Goal: Task Accomplishment & Management: Manage account settings

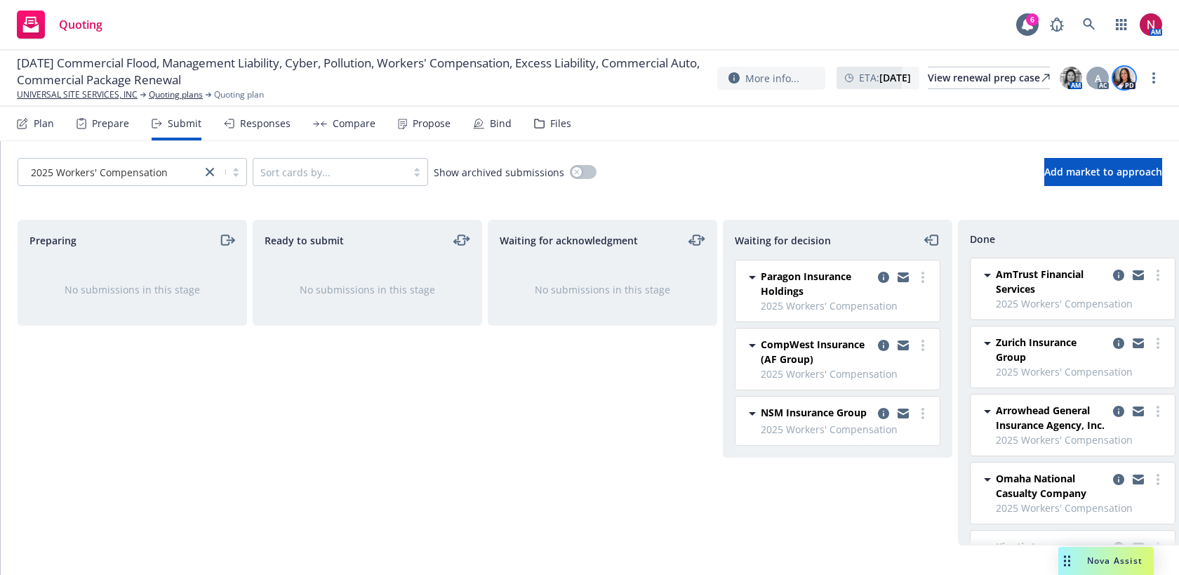
scroll to position [761, 0]
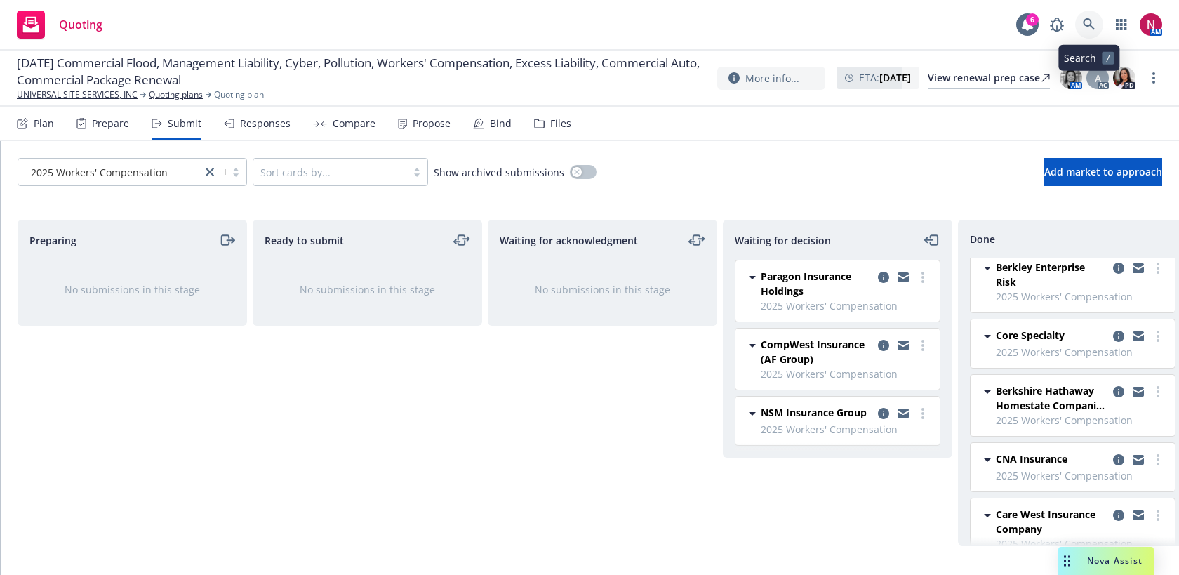
click at [1092, 17] on link at bounding box center [1089, 25] width 28 height 28
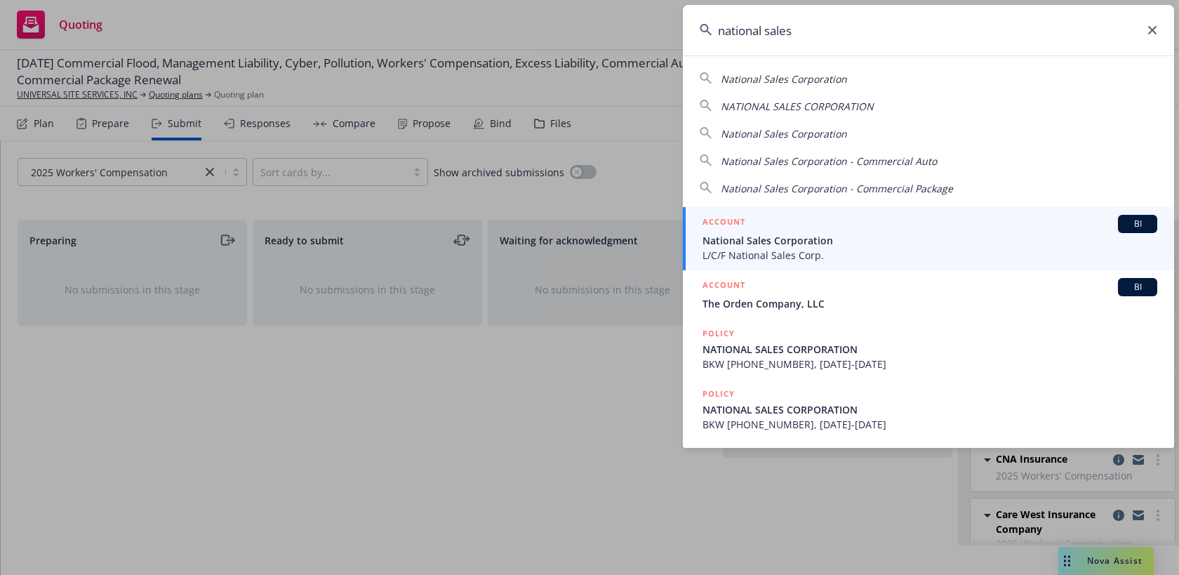
type input "national sales"
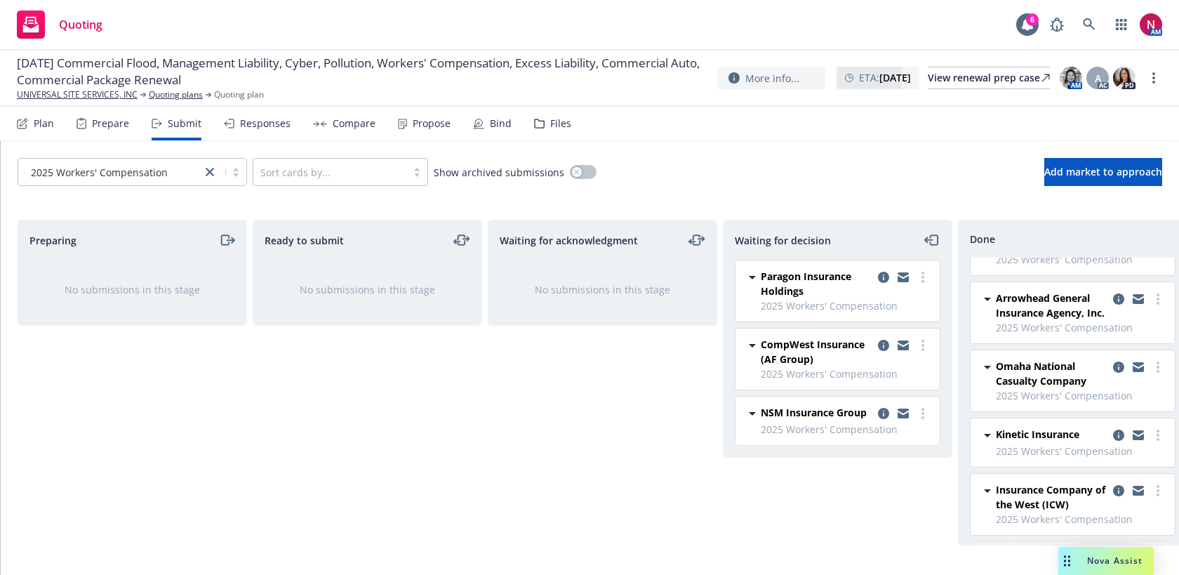
scroll to position [0, 0]
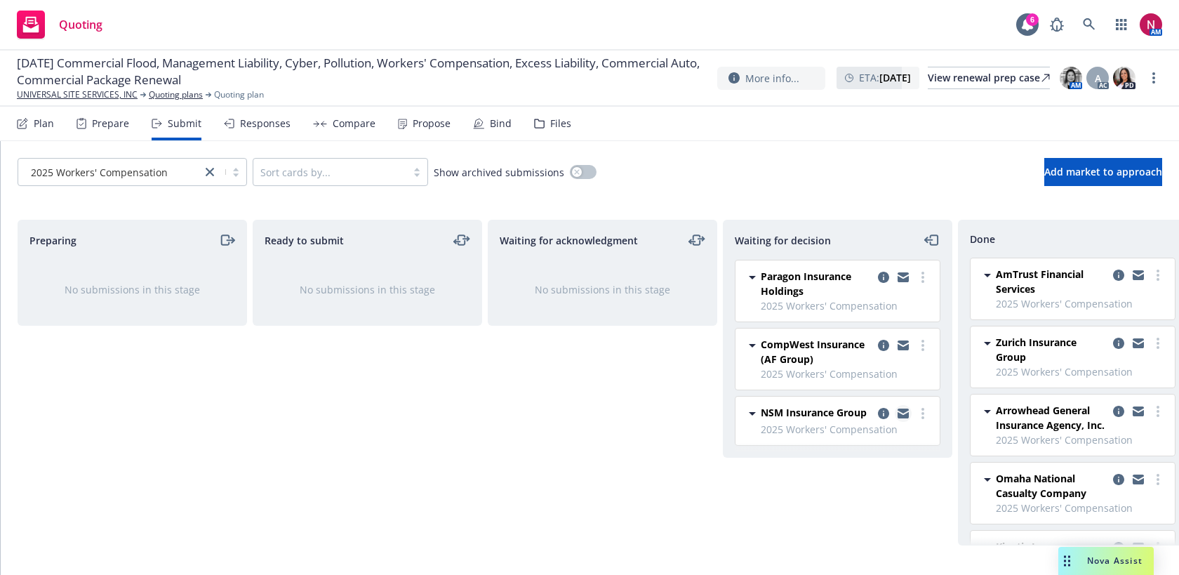
click at [903, 411] on icon "copy logging email" at bounding box center [903, 410] width 11 height 5
click at [1088, 18] on icon at bounding box center [1089, 24] width 12 height 12
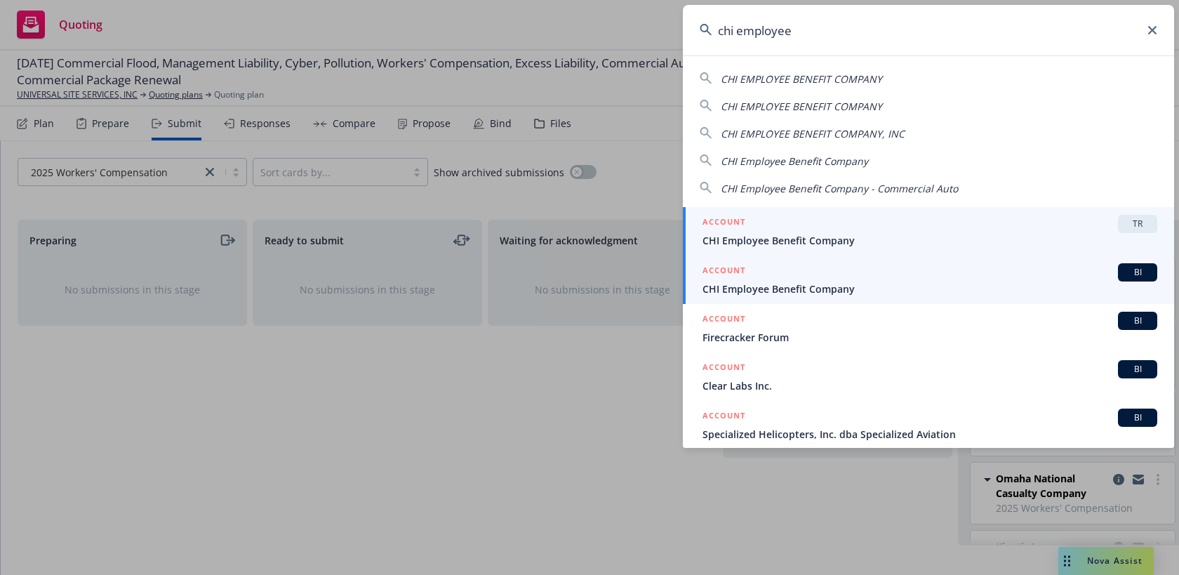
type input "chi employee"
click at [867, 292] on span "CHI Employee Benefit Company" at bounding box center [930, 288] width 455 height 15
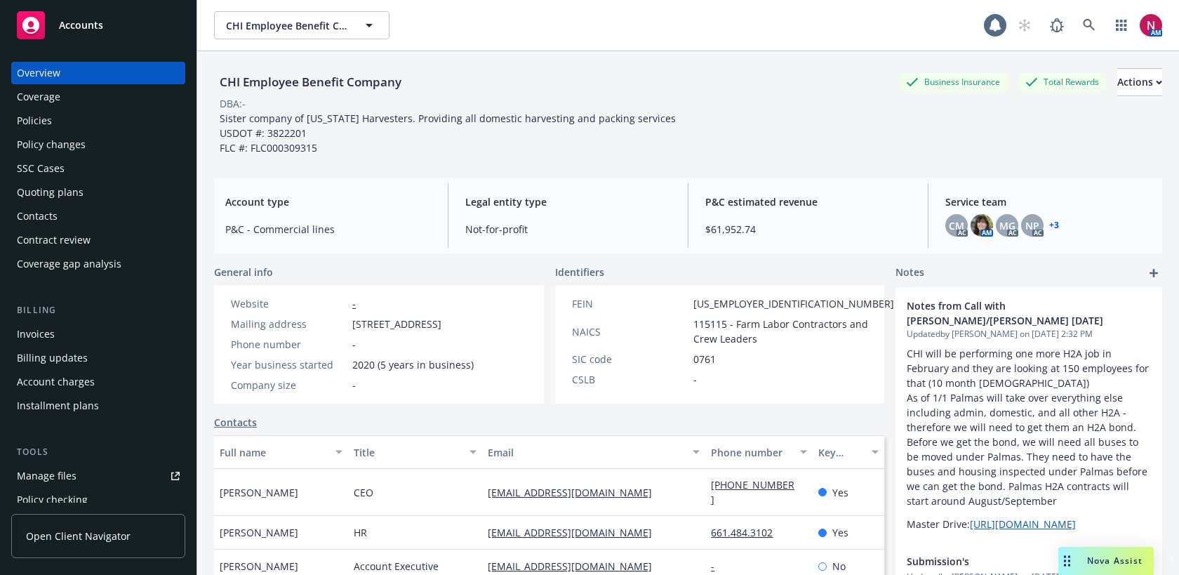
click at [36, 123] on div "Policies" at bounding box center [34, 120] width 35 height 22
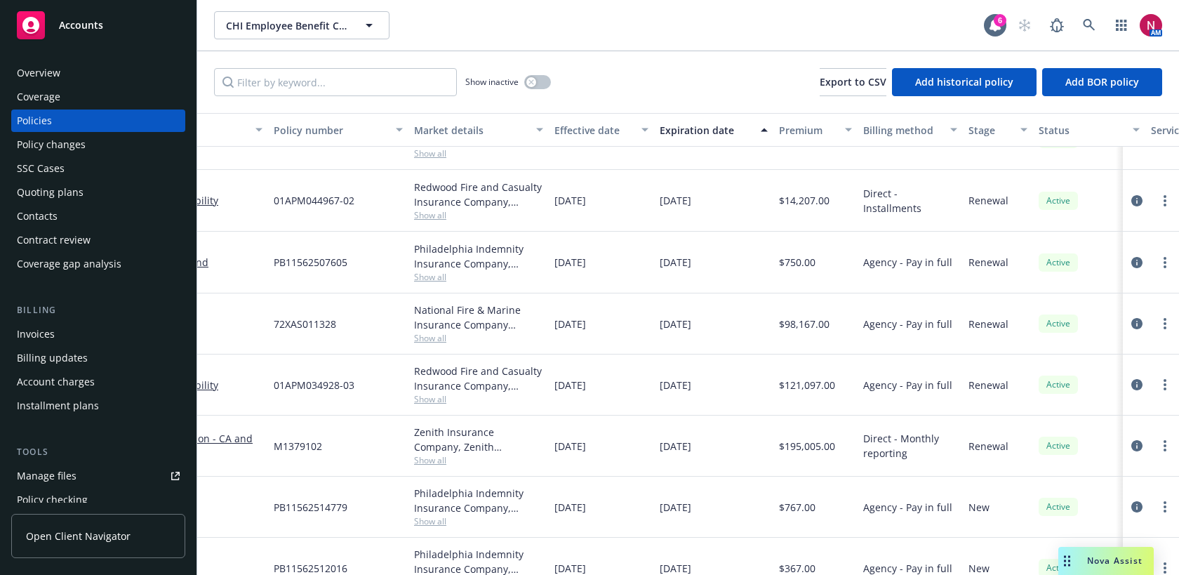
scroll to position [324, 0]
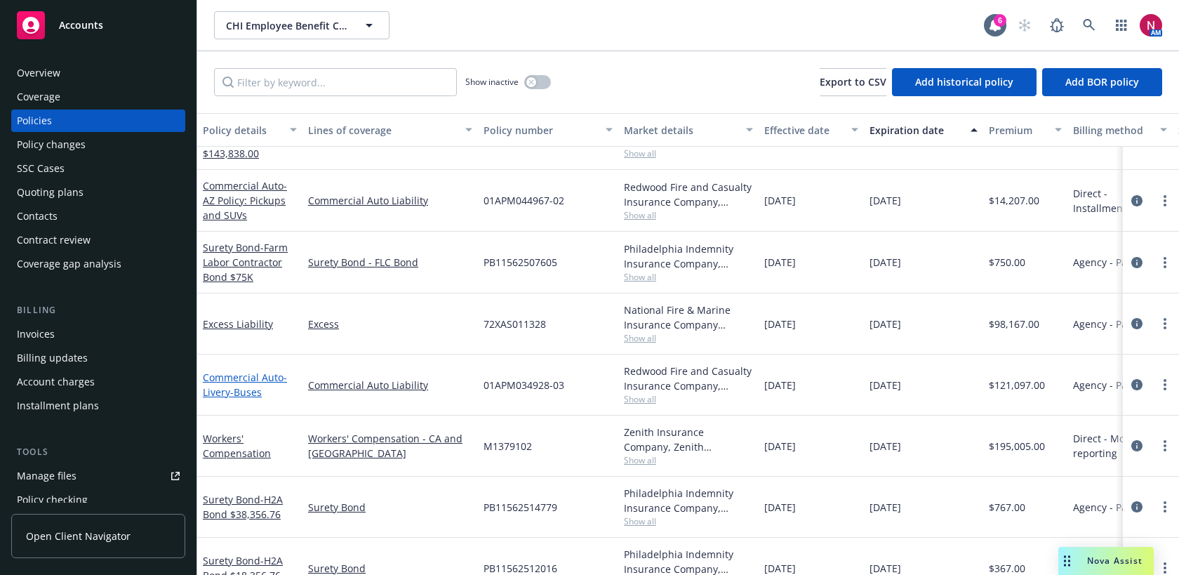
click at [237, 379] on link "Commercial Auto - Livery-Buses" at bounding box center [245, 385] width 84 height 28
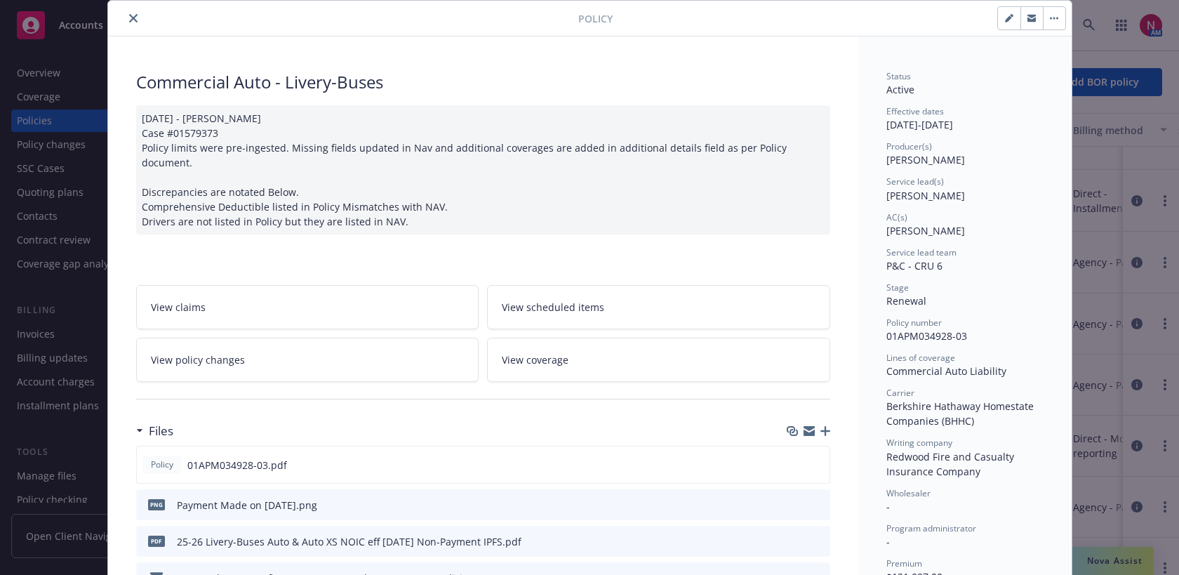
scroll to position [138, 0]
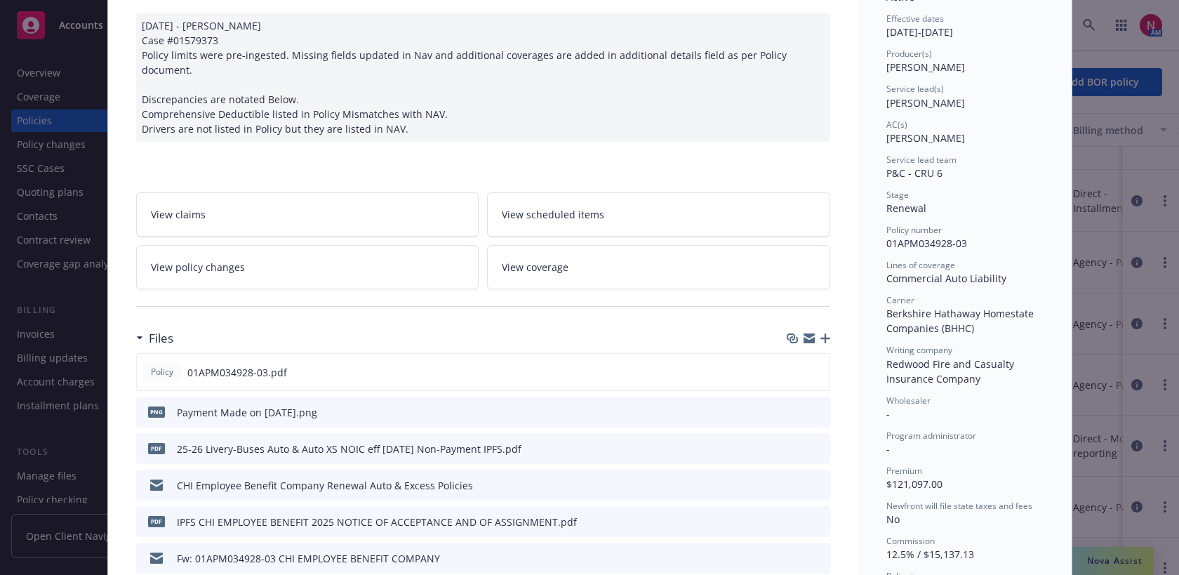
click at [827, 397] on div "png Payment Made on 09-11-25.png" at bounding box center [483, 412] width 694 height 31
click at [818, 406] on icon "preview file" at bounding box center [817, 411] width 13 height 10
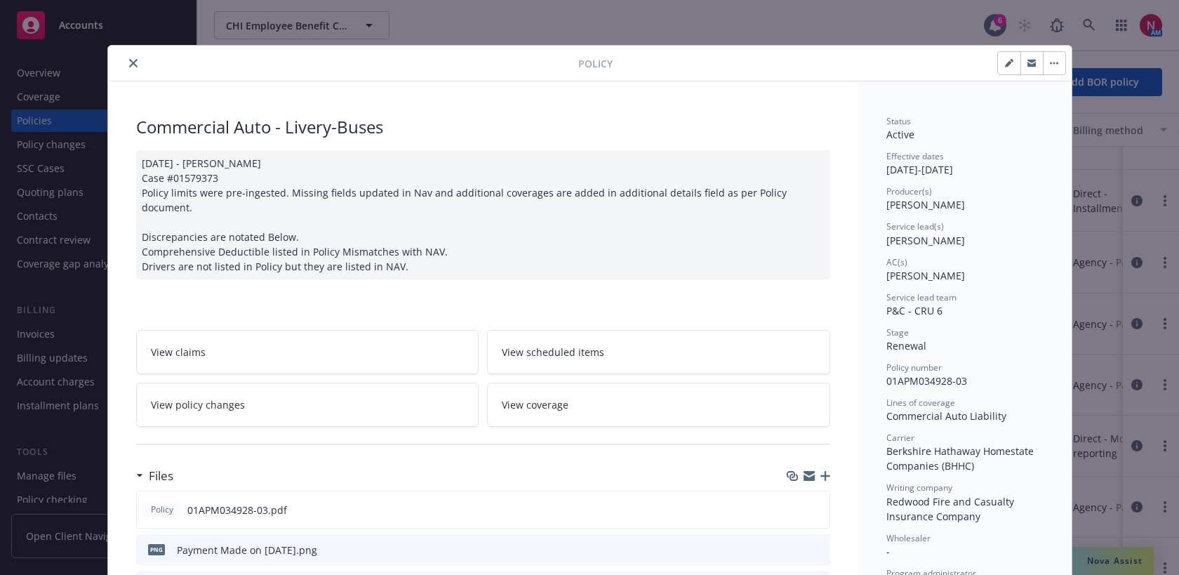
click at [131, 65] on icon "close" at bounding box center [133, 63] width 8 height 8
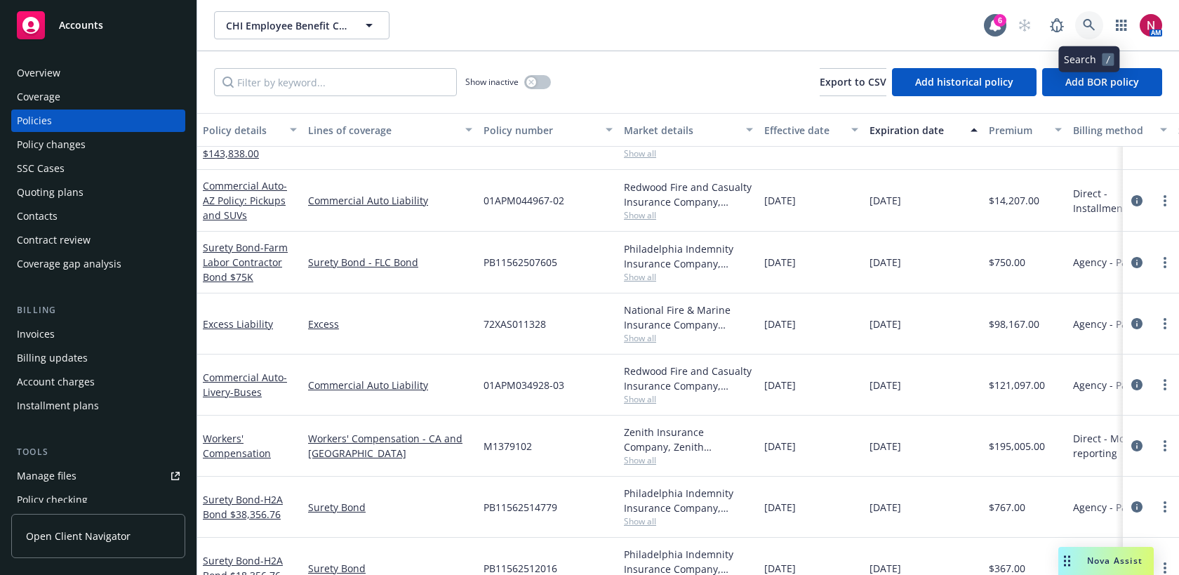
click at [1084, 22] on icon at bounding box center [1089, 25] width 12 height 12
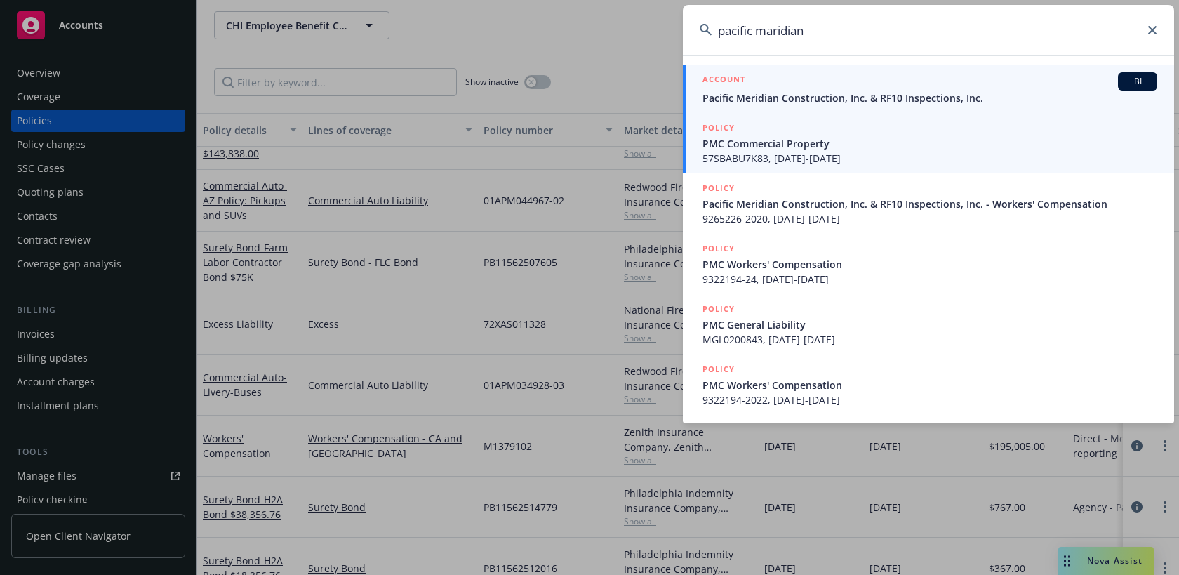
type input "pacific maridian"
click at [823, 99] on span "Pacific Meridian Construction, Inc. & RF10 Inspections, Inc." at bounding box center [930, 98] width 455 height 15
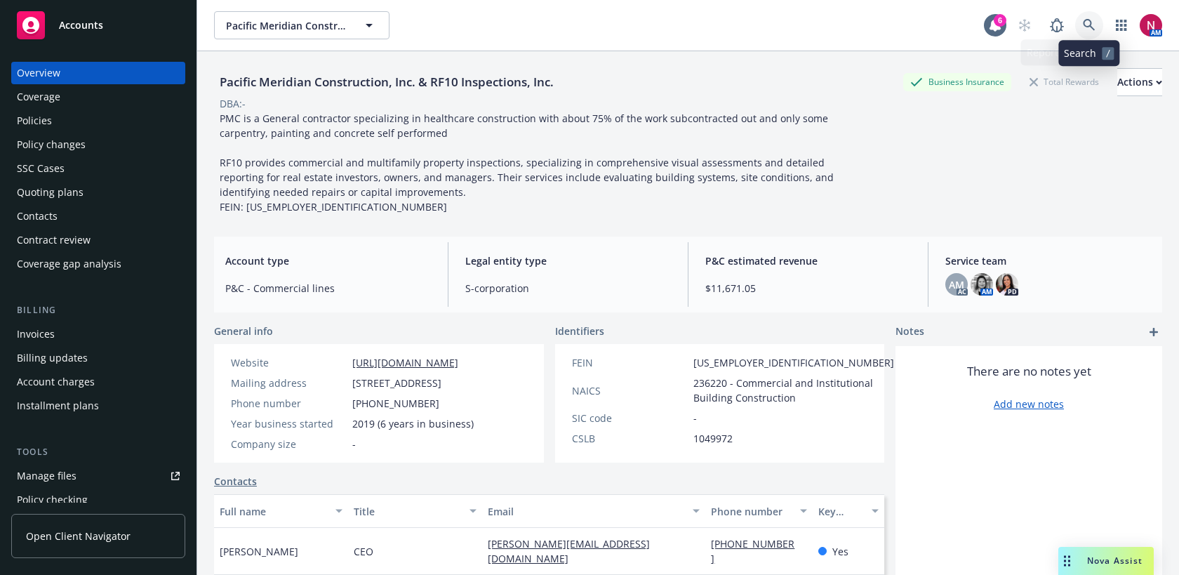
click at [1091, 29] on icon at bounding box center [1089, 25] width 13 height 13
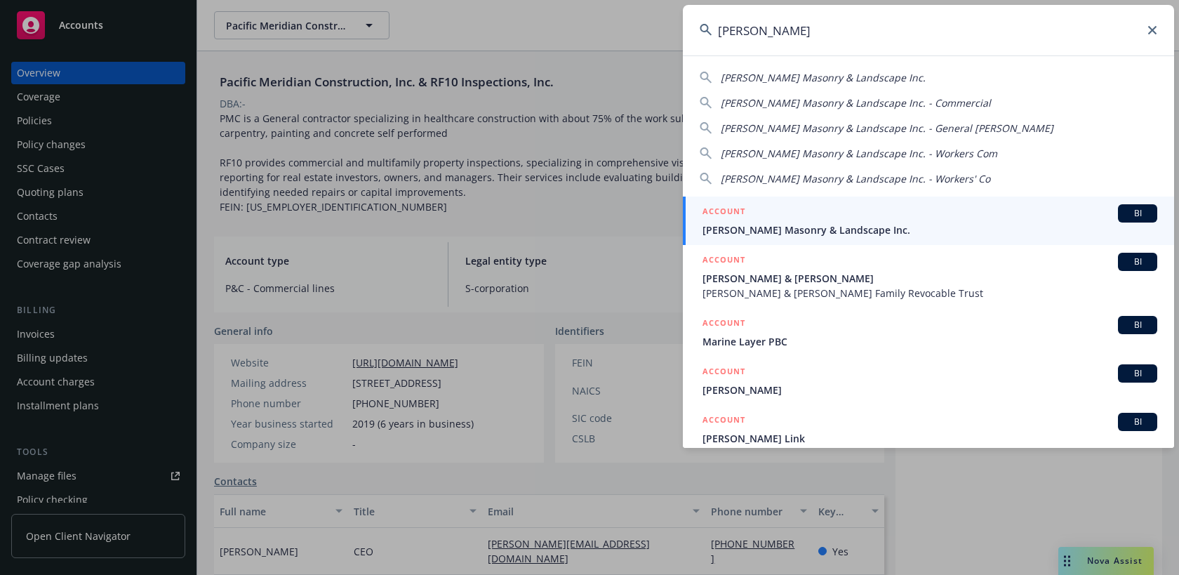
drag, startPoint x: 856, startPoint y: 29, endPoint x: 661, endPoint y: 30, distance: 194.4
click at [660, 29] on div "mark langer Mark Langer Masonry & Landscape Inc. Mark Langer Masonry & Landscap…" at bounding box center [589, 287] width 1179 height 575
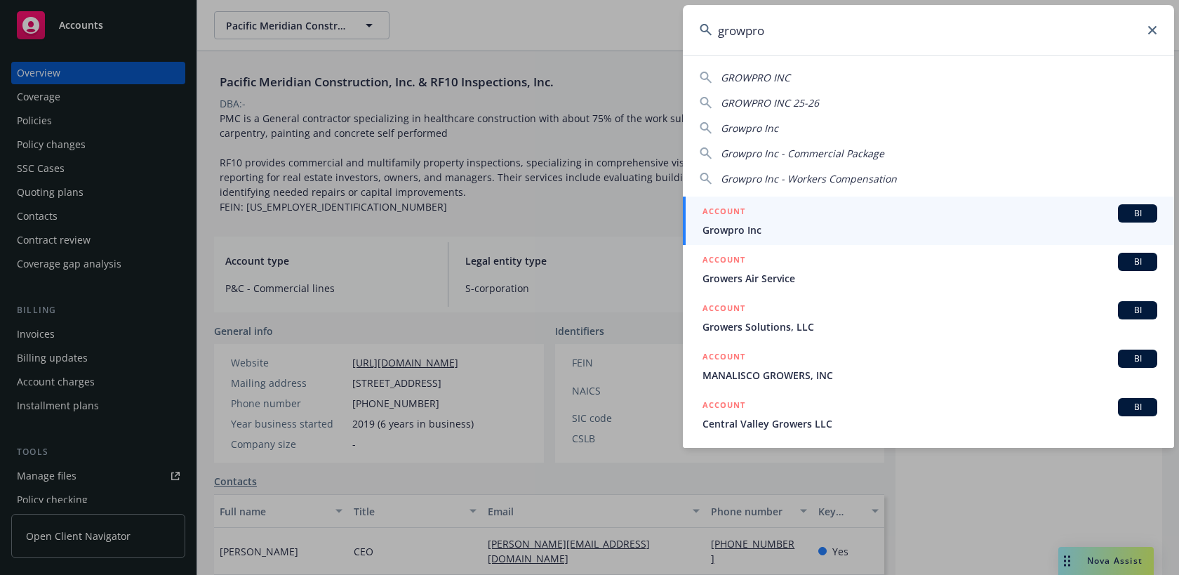
type input "growpro"
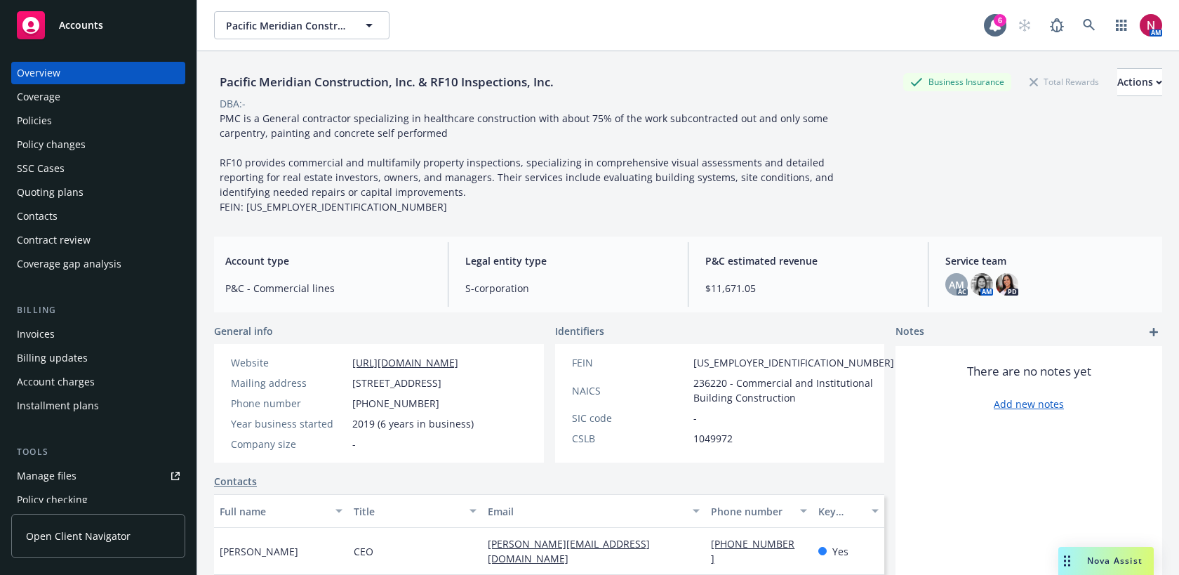
click at [86, 198] on div "Quoting plans" at bounding box center [98, 192] width 163 height 22
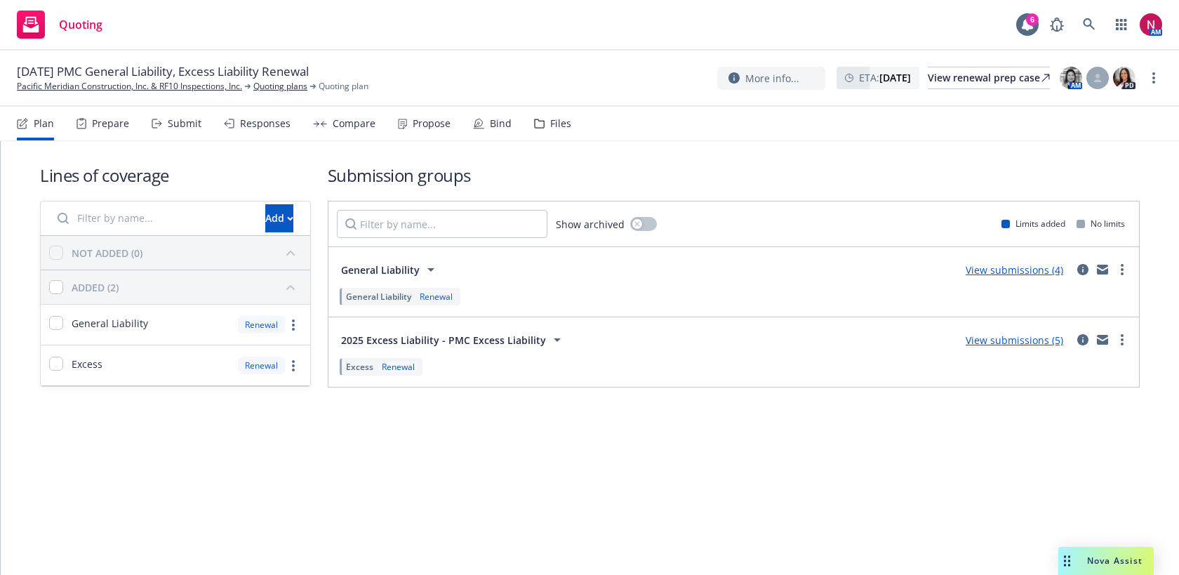
click at [173, 132] on div "Submit" at bounding box center [177, 124] width 50 height 34
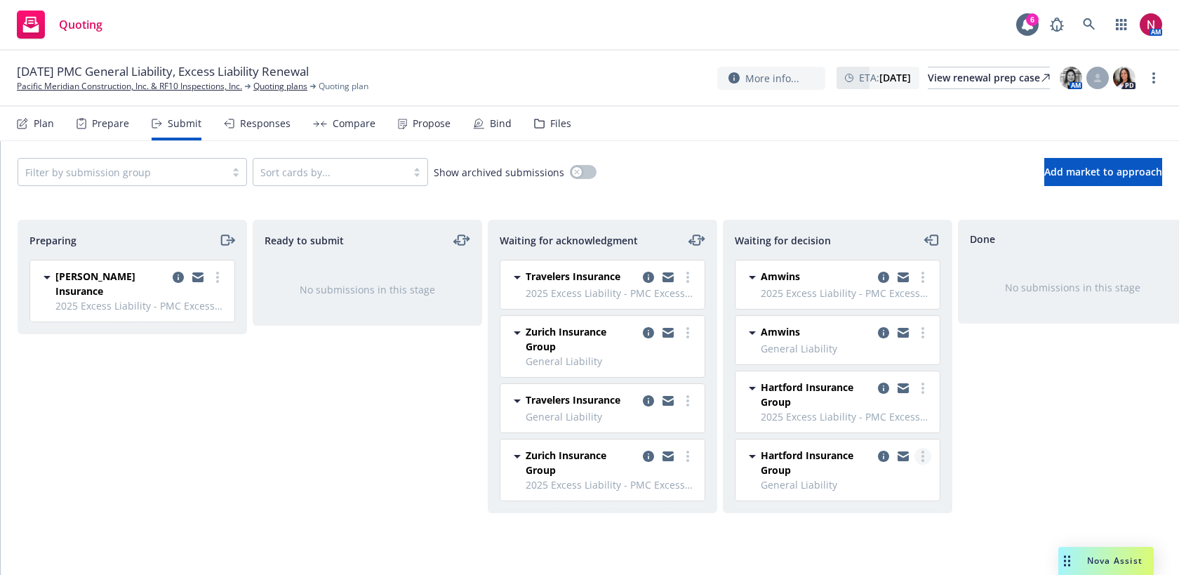
click at [922, 461] on icon "more" at bounding box center [923, 456] width 3 height 11
click at [884, 367] on span "Add declined decision" at bounding box center [859, 370] width 138 height 13
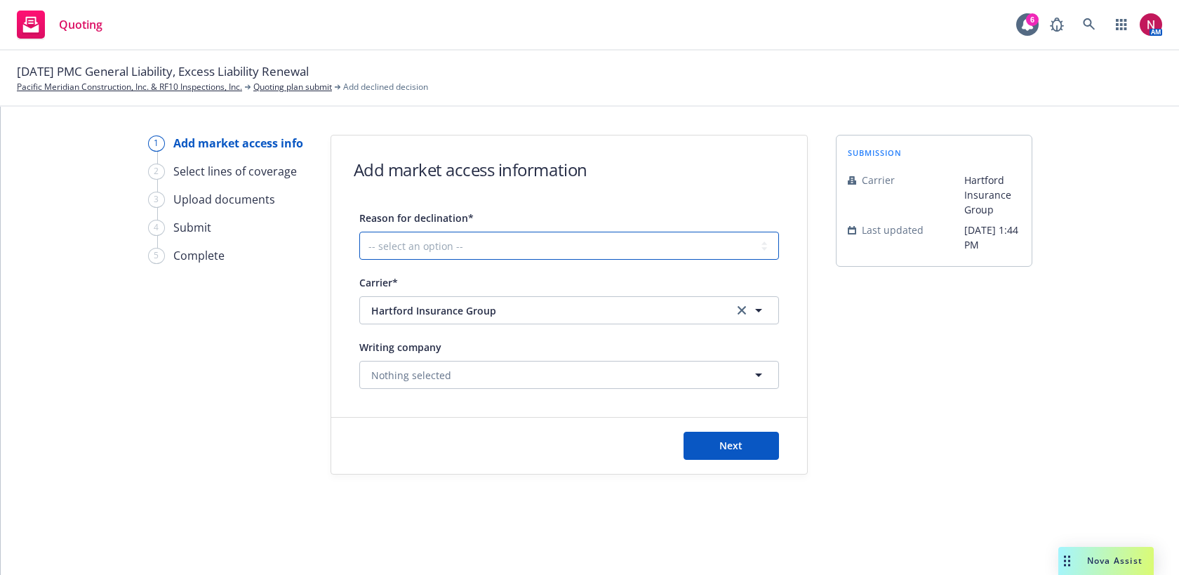
click at [403, 239] on select "-- select an option -- Cannot compete with other markets Carrier non-renewed Ca…" at bounding box center [569, 246] width 420 height 28
select select "DOES_NOT_FIT_UNDERWRITER_APPETITE"
click at [359, 232] on select "-- select an option -- Cannot compete with other markets Carrier non-renewed Ca…" at bounding box center [569, 246] width 420 height 28
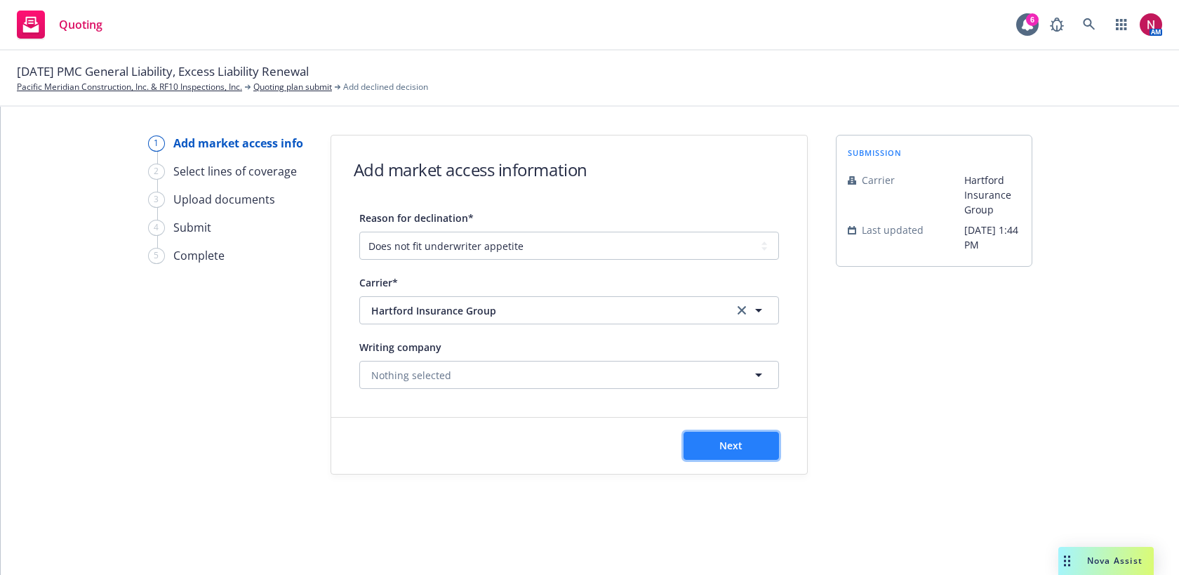
click at [756, 451] on button "Next" at bounding box center [731, 446] width 95 height 28
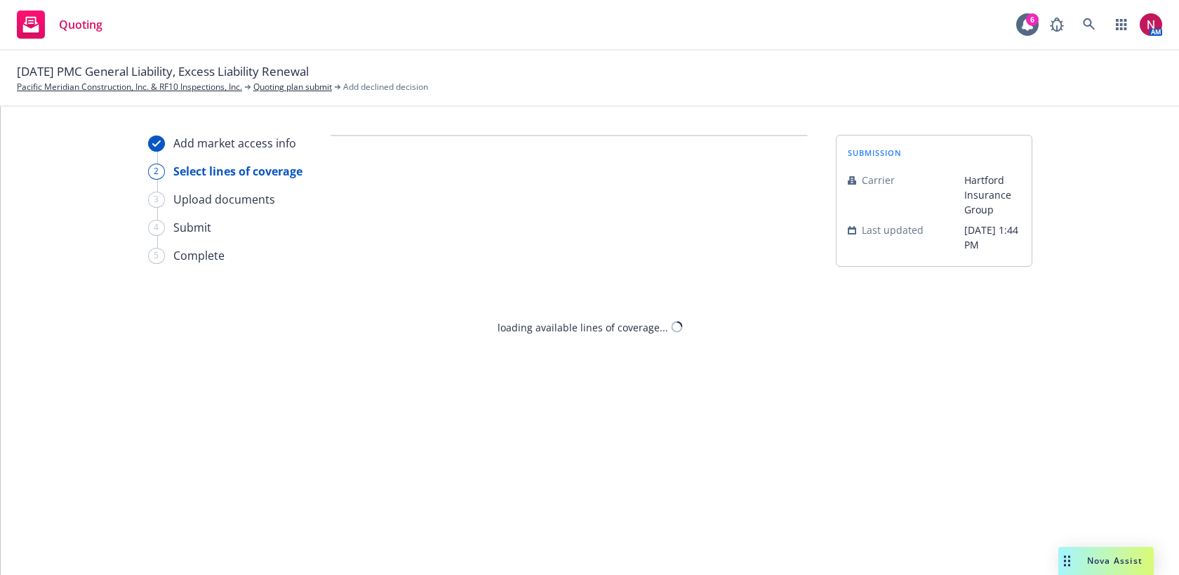
select select "DOES_NOT_FIT_UNDERWRITER_APPETITE"
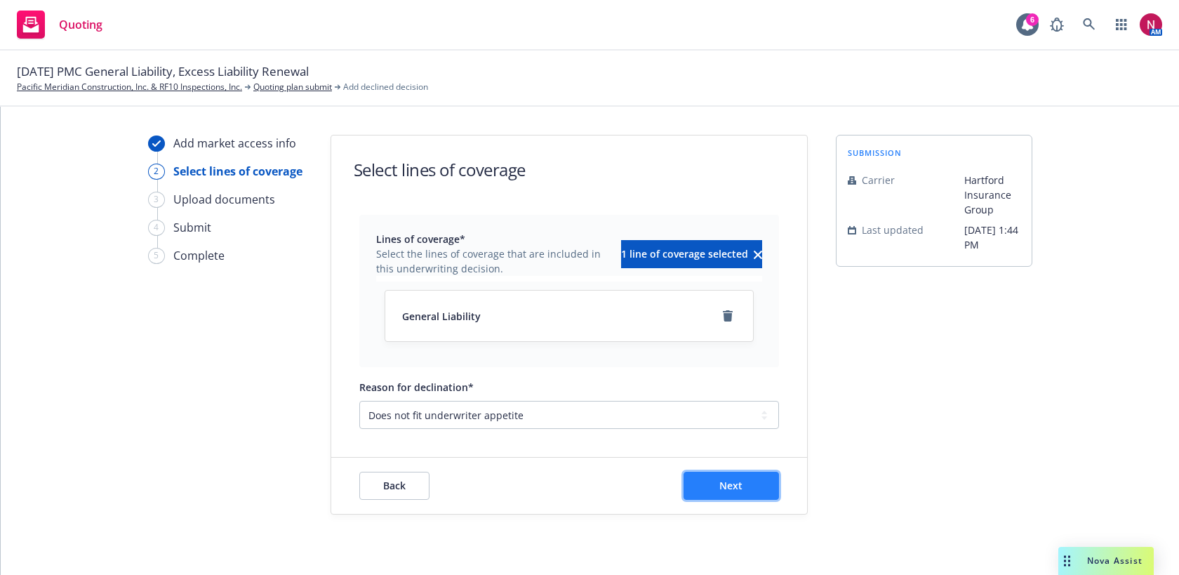
click at [759, 481] on button "Next" at bounding box center [731, 486] width 95 height 28
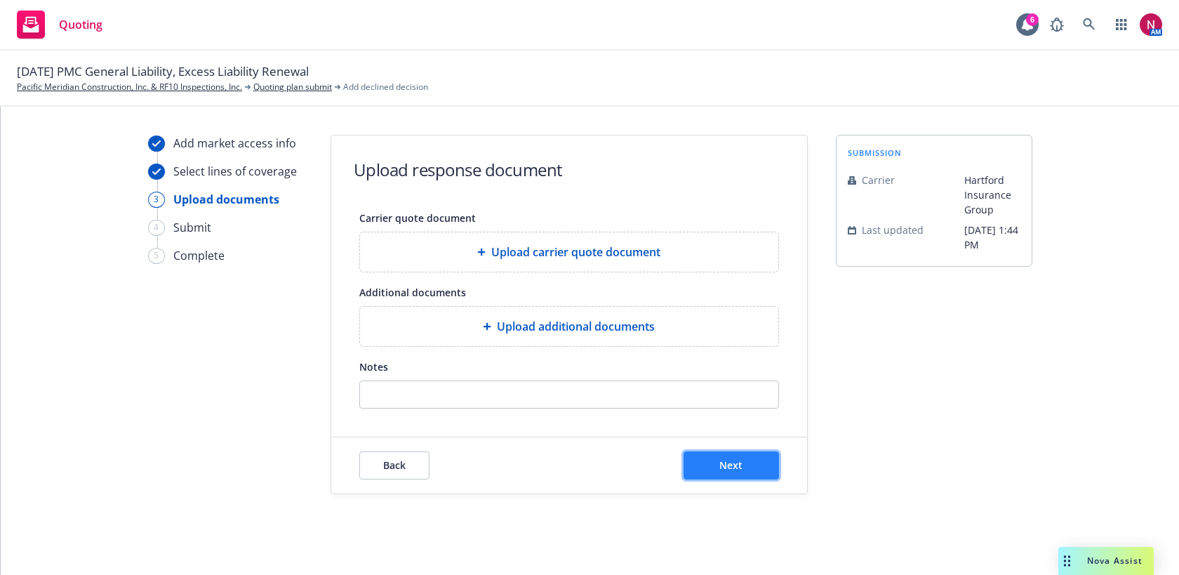
click at [762, 470] on button "Next" at bounding box center [731, 465] width 95 height 28
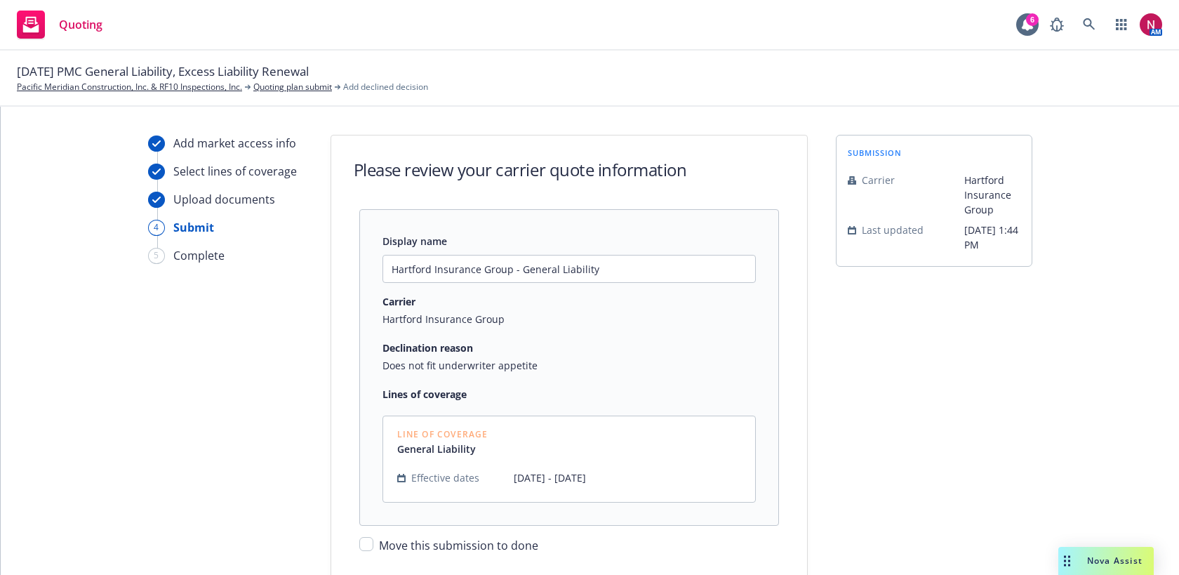
scroll to position [93, 0]
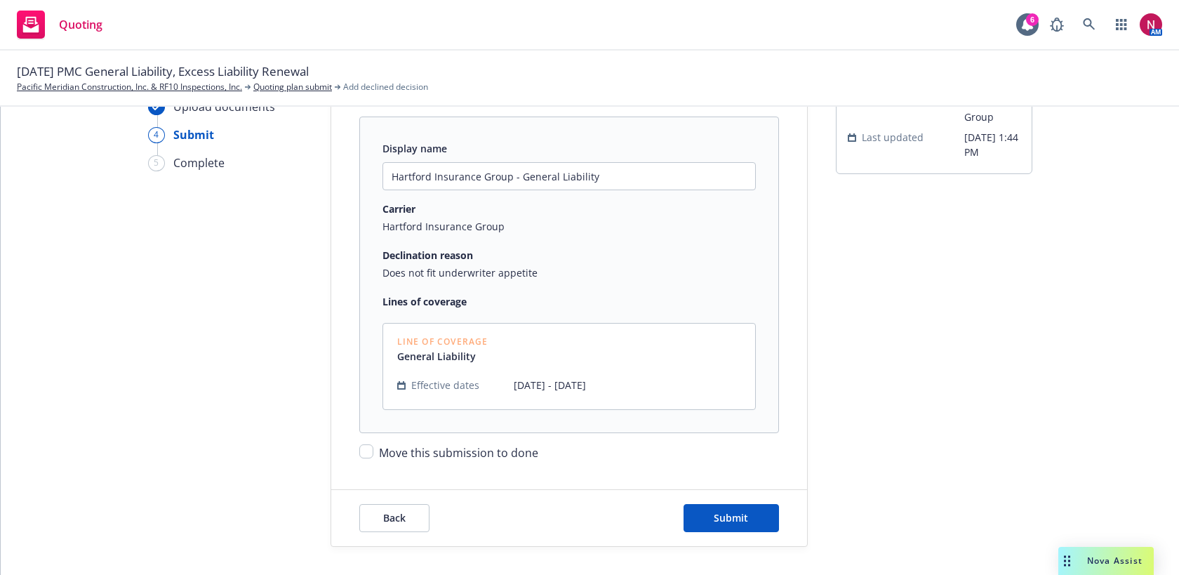
click at [495, 458] on span "Move this submission to done" at bounding box center [458, 452] width 159 height 15
click at [373, 458] on input "Move this submission to done" at bounding box center [366, 451] width 14 height 14
checkbox input "true"
click at [743, 506] on button "Submit" at bounding box center [731, 518] width 95 height 28
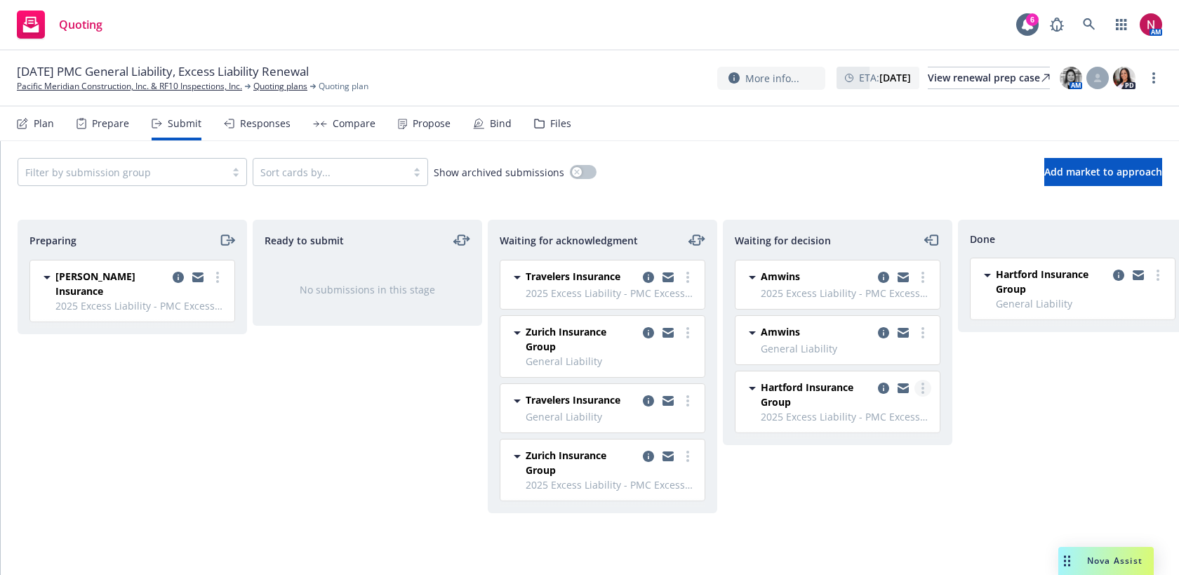
click at [924, 389] on circle "more" at bounding box center [923, 388] width 3 height 3
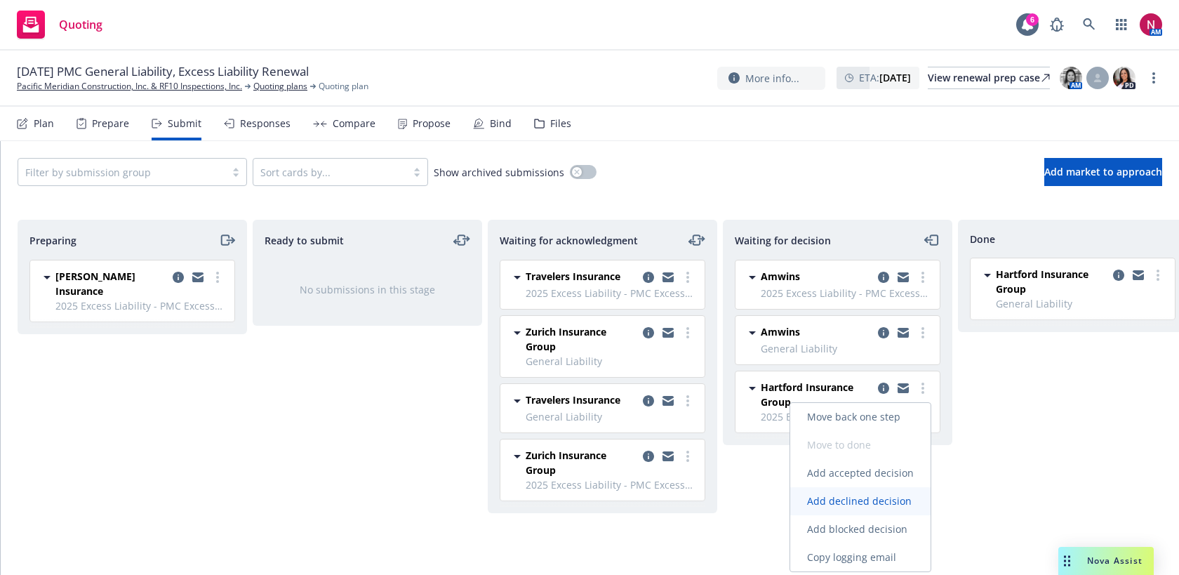
click at [884, 500] on span "Add declined decision" at bounding box center [859, 500] width 138 height 13
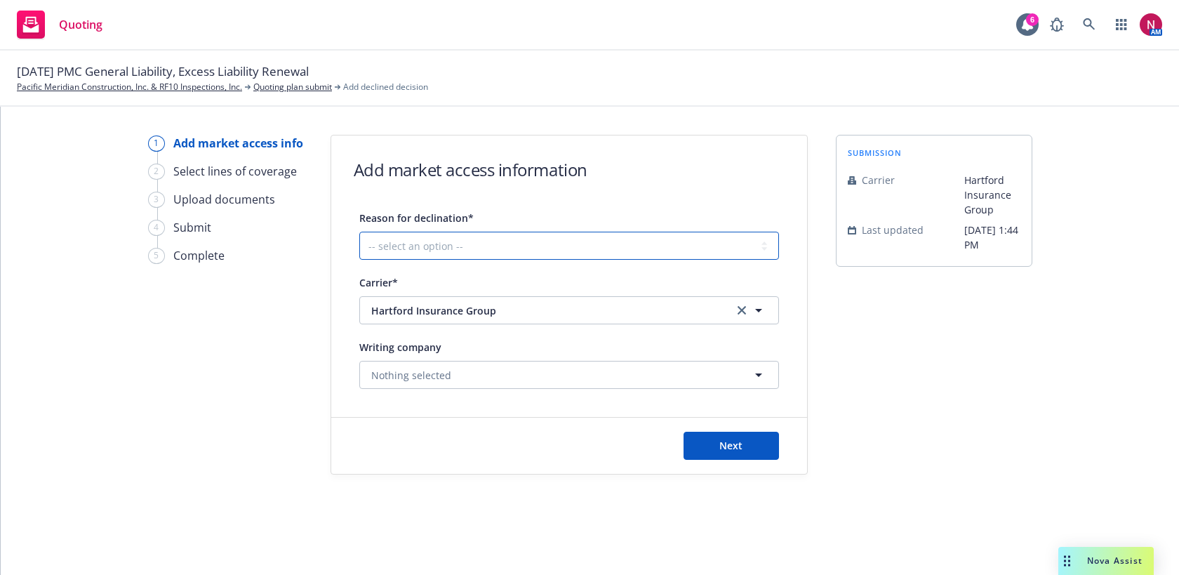
click at [661, 244] on select "-- select an option -- Cannot compete with other markets Carrier non-renewed Ca…" at bounding box center [569, 246] width 420 height 28
select select "DOES_NOT_FIT_UNDERWRITER_APPETITE"
click at [359, 232] on select "-- select an option -- Cannot compete with other markets Carrier non-renewed Ca…" at bounding box center [569, 246] width 420 height 28
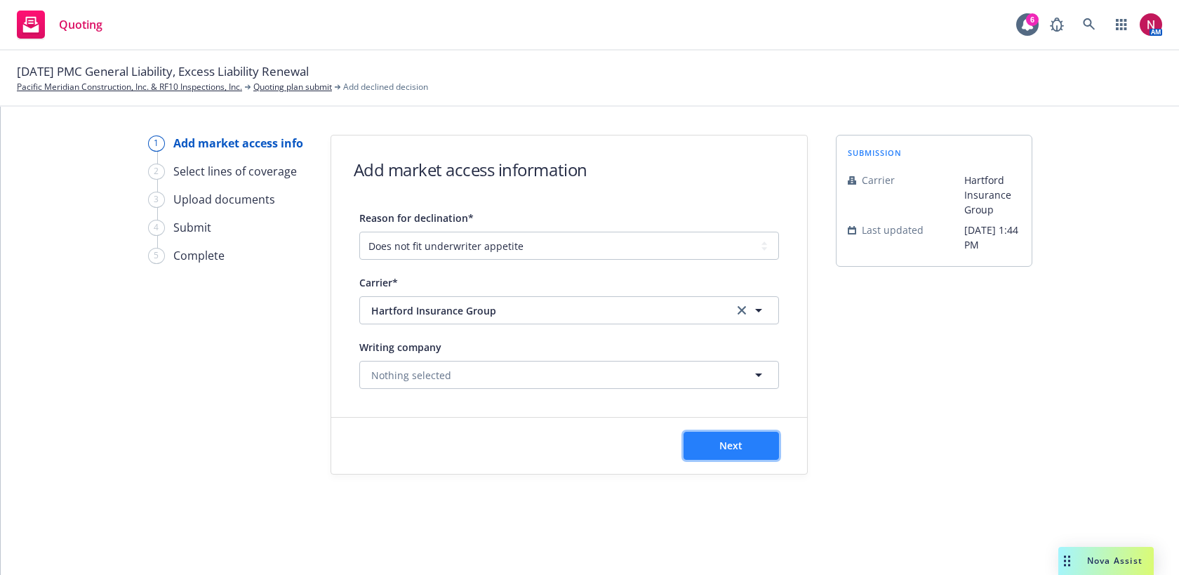
click at [733, 456] on button "Next" at bounding box center [731, 446] width 95 height 28
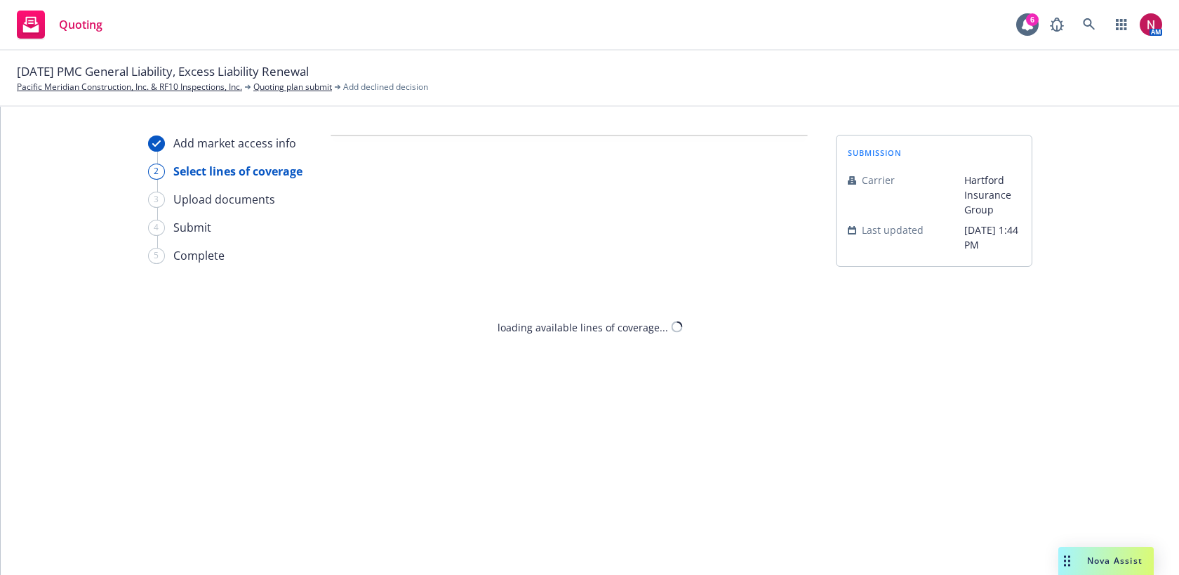
select select "DOES_NOT_FIT_UNDERWRITER_APPETITE"
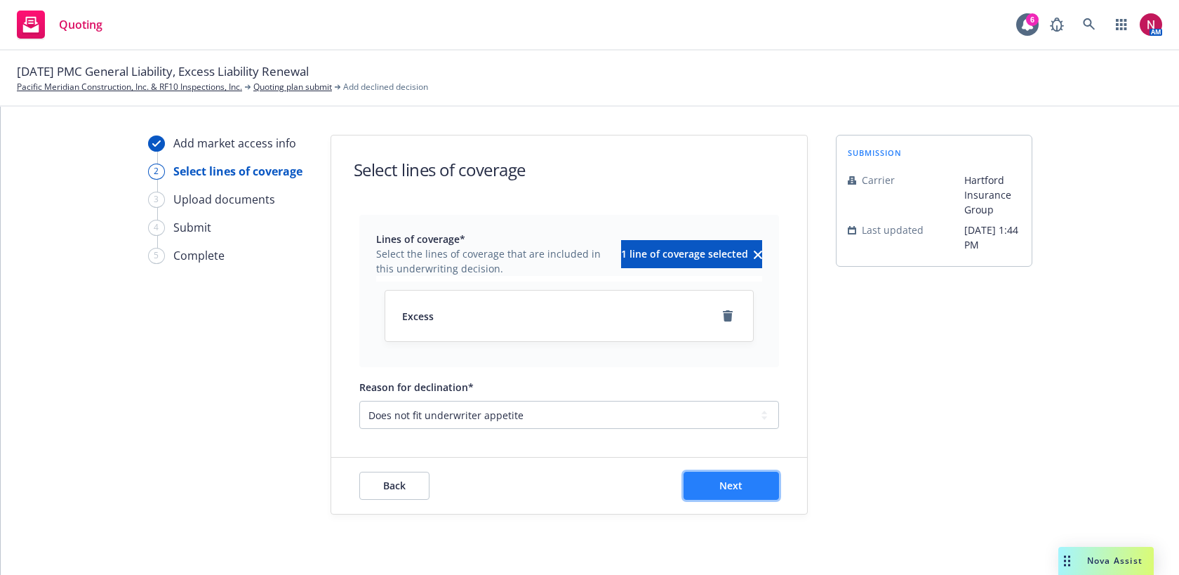
click at [731, 491] on span "Next" at bounding box center [730, 485] width 23 height 13
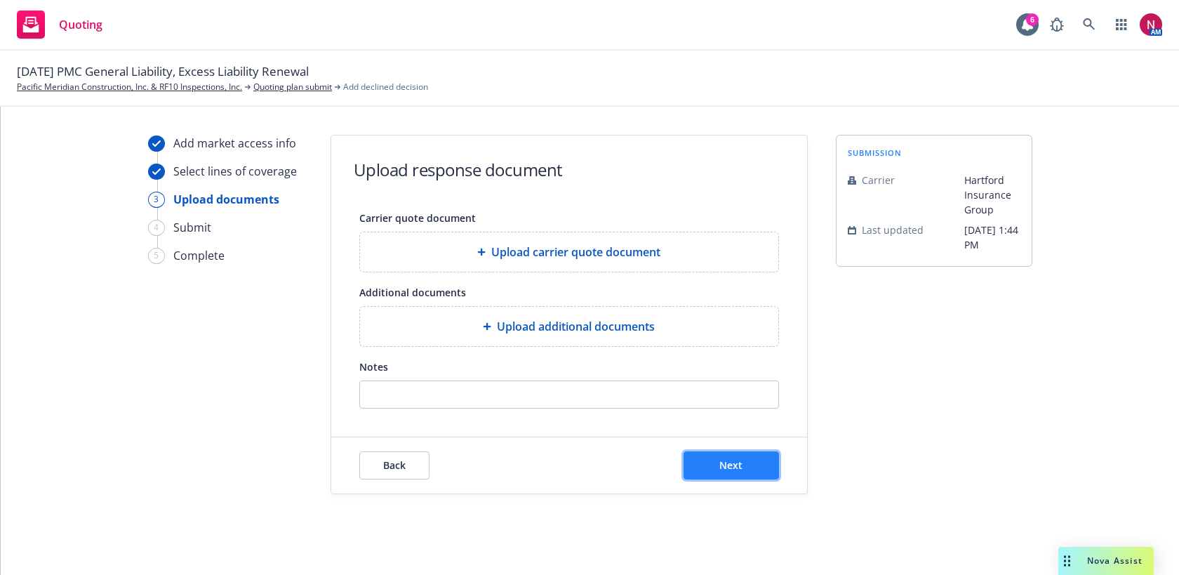
click at [723, 472] on button "Next" at bounding box center [731, 465] width 95 height 28
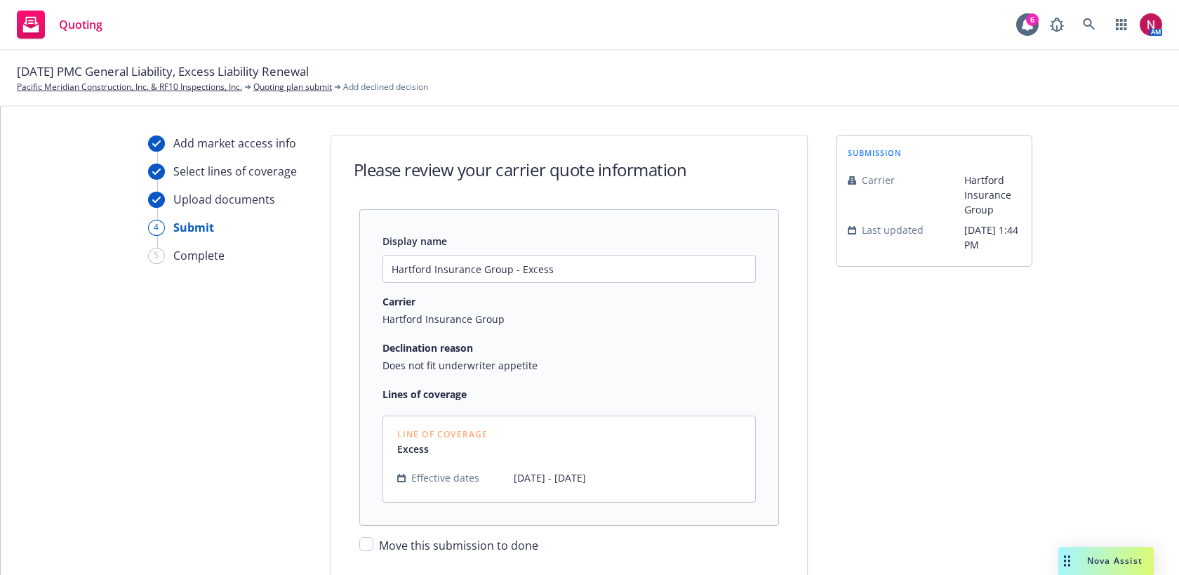
scroll to position [93, 0]
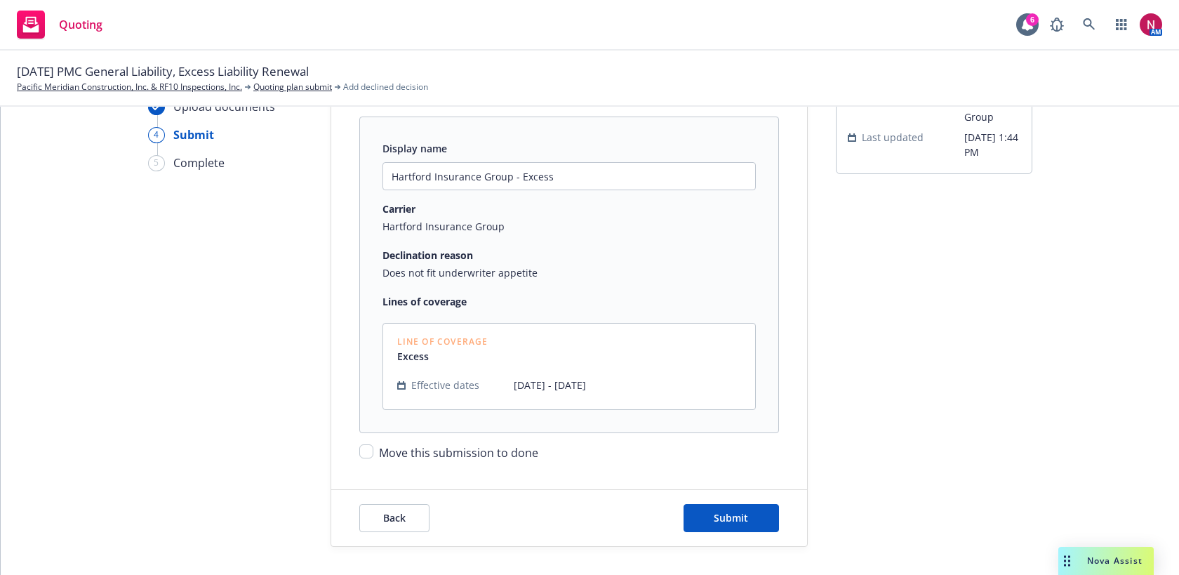
click at [523, 451] on span "Move this submission to done" at bounding box center [458, 452] width 159 height 15
click at [373, 451] on input "Move this submission to done" at bounding box center [366, 451] width 14 height 14
checkbox input "true"
click at [771, 517] on button "Submit" at bounding box center [731, 518] width 95 height 28
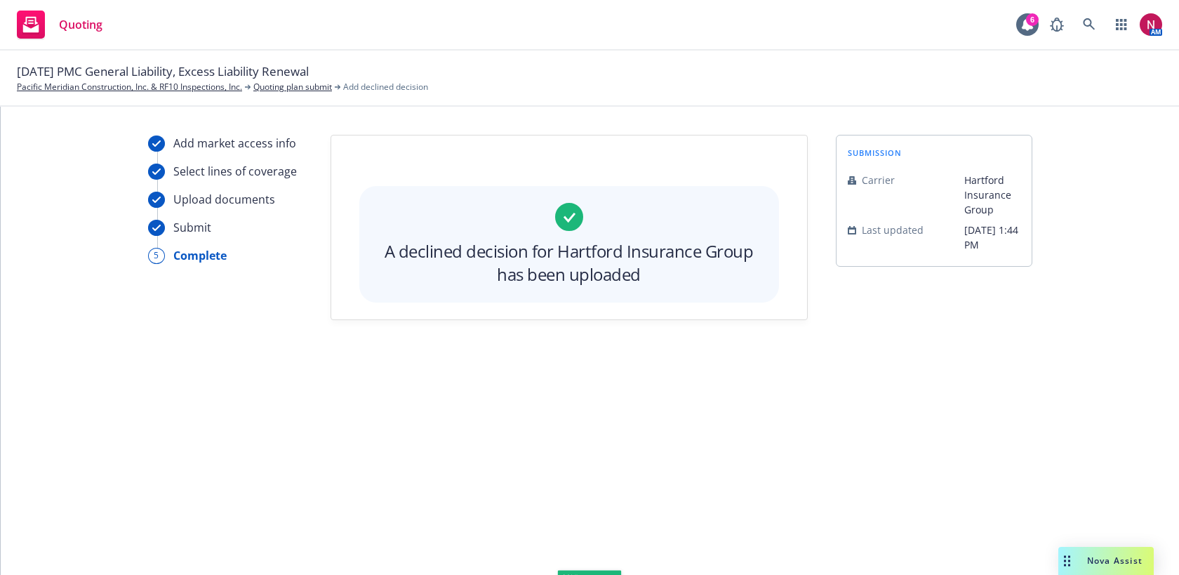
scroll to position [0, 0]
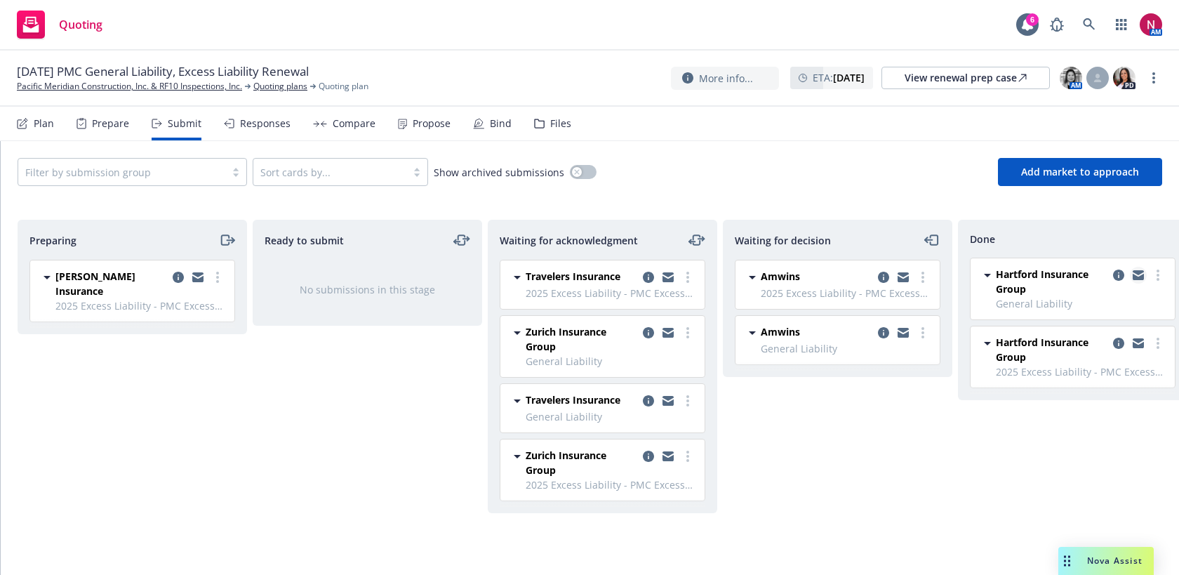
click at [1140, 272] on icon "copy logging email" at bounding box center [1138, 272] width 11 height 5
click at [1138, 343] on icon "copy logging email" at bounding box center [1138, 343] width 11 height 10
